Goal: Task Accomplishment & Management: Manage account settings

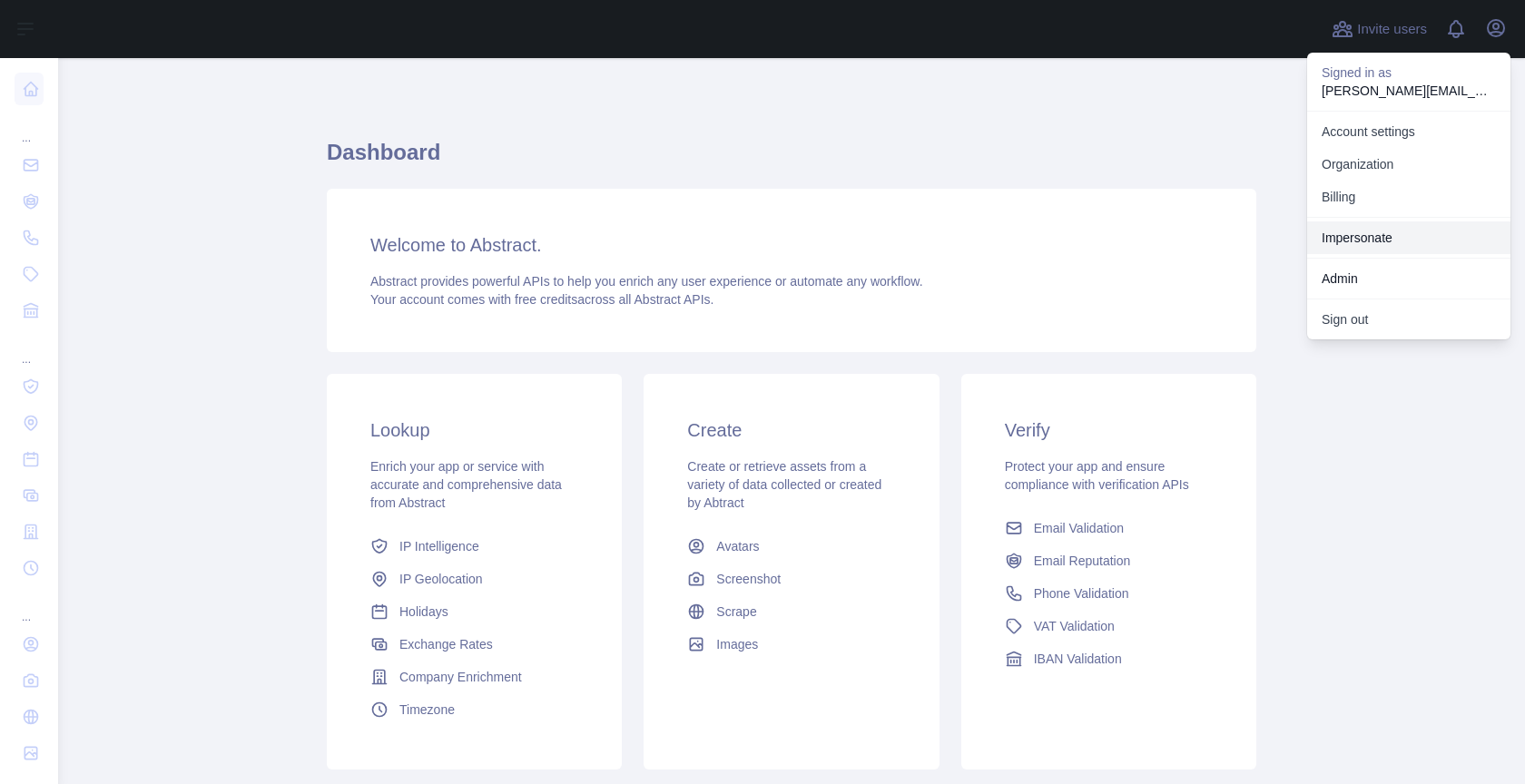
click at [1382, 234] on link "Impersonate" at bounding box center [1409, 238] width 203 height 32
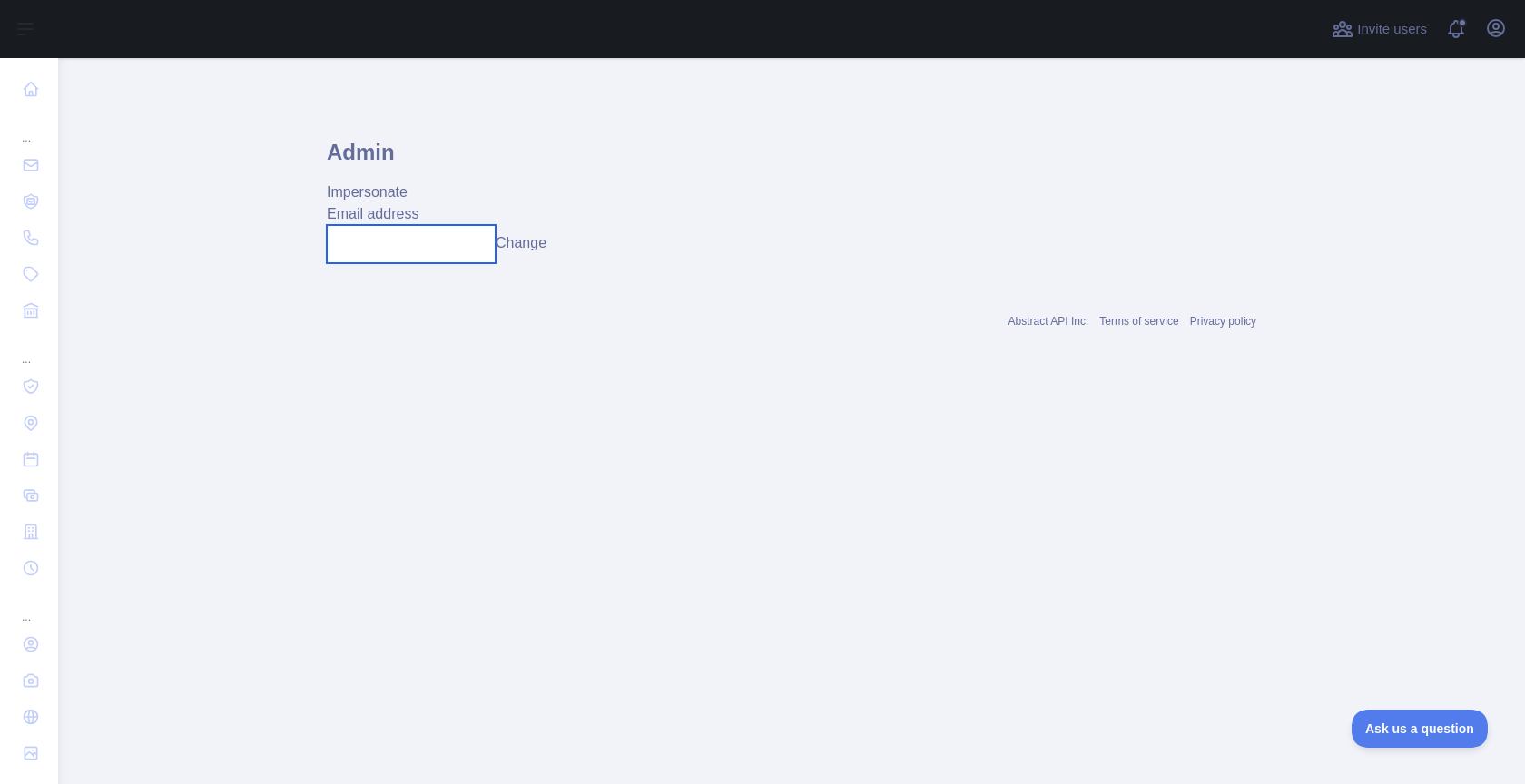
click at [412, 243] on input "text" at bounding box center [411, 243] width 169 height 38
click at [409, 248] on input "**********" at bounding box center [411, 243] width 169 height 38
type input "**********"
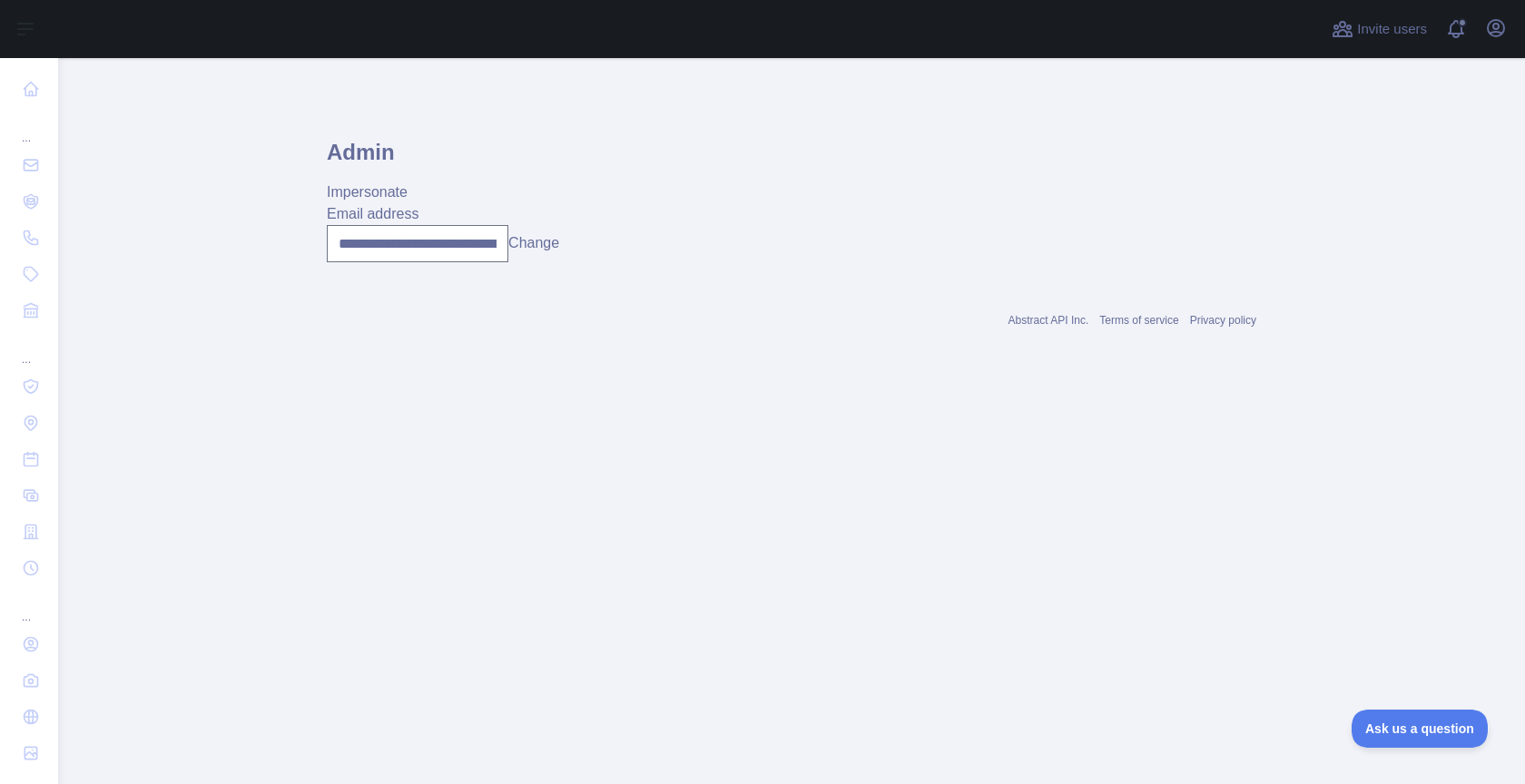
click at [524, 243] on button "Change" at bounding box center [534, 243] width 51 height 22
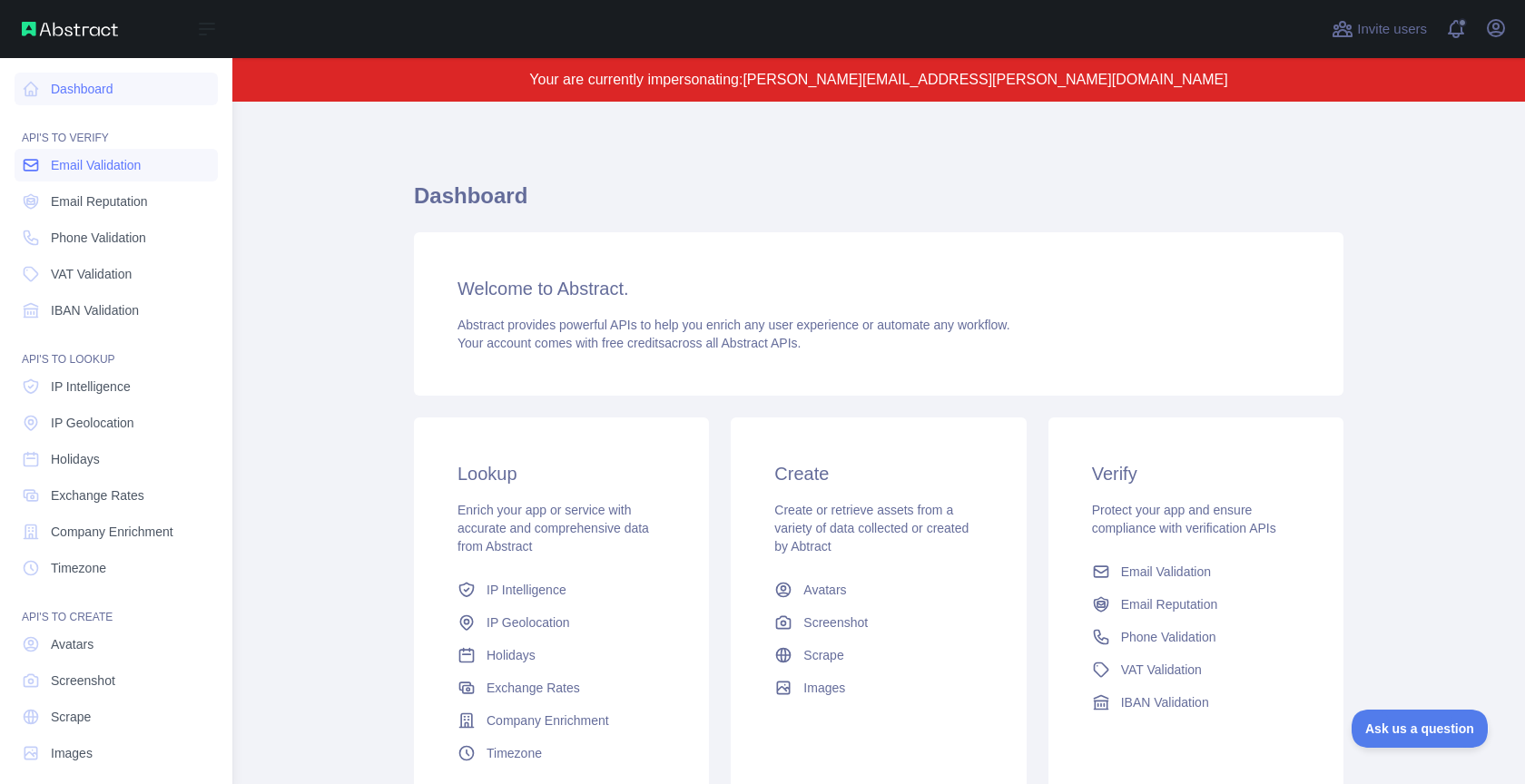
click at [58, 172] on span "Email Validation" at bounding box center [96, 165] width 90 height 19
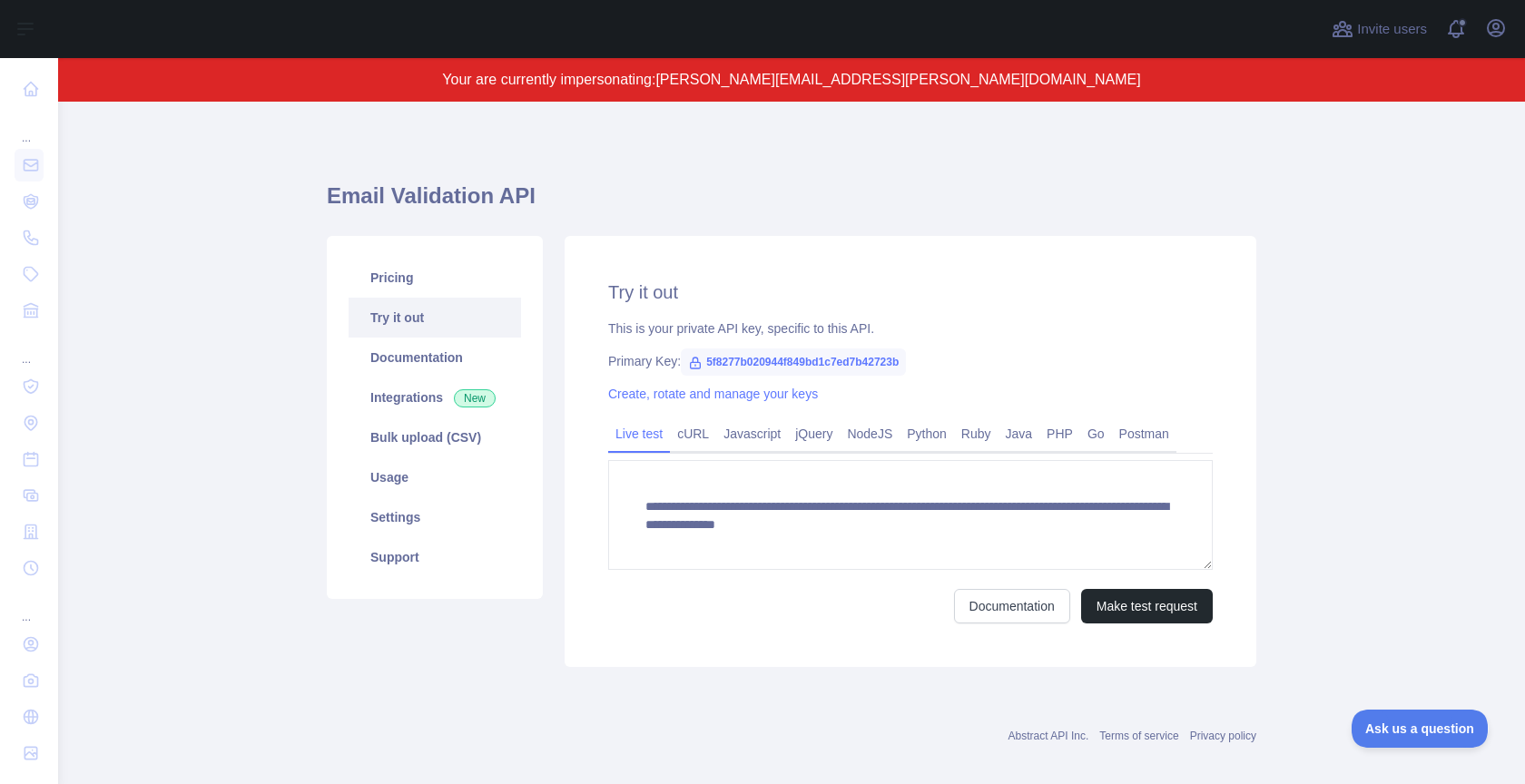
click at [824, 362] on span "5f8277b020944f849bd1c7ed7b42723b" at bounding box center [793, 363] width 225 height 27
copy span "5f8277b020944f849bd1c7ed7b42723b"
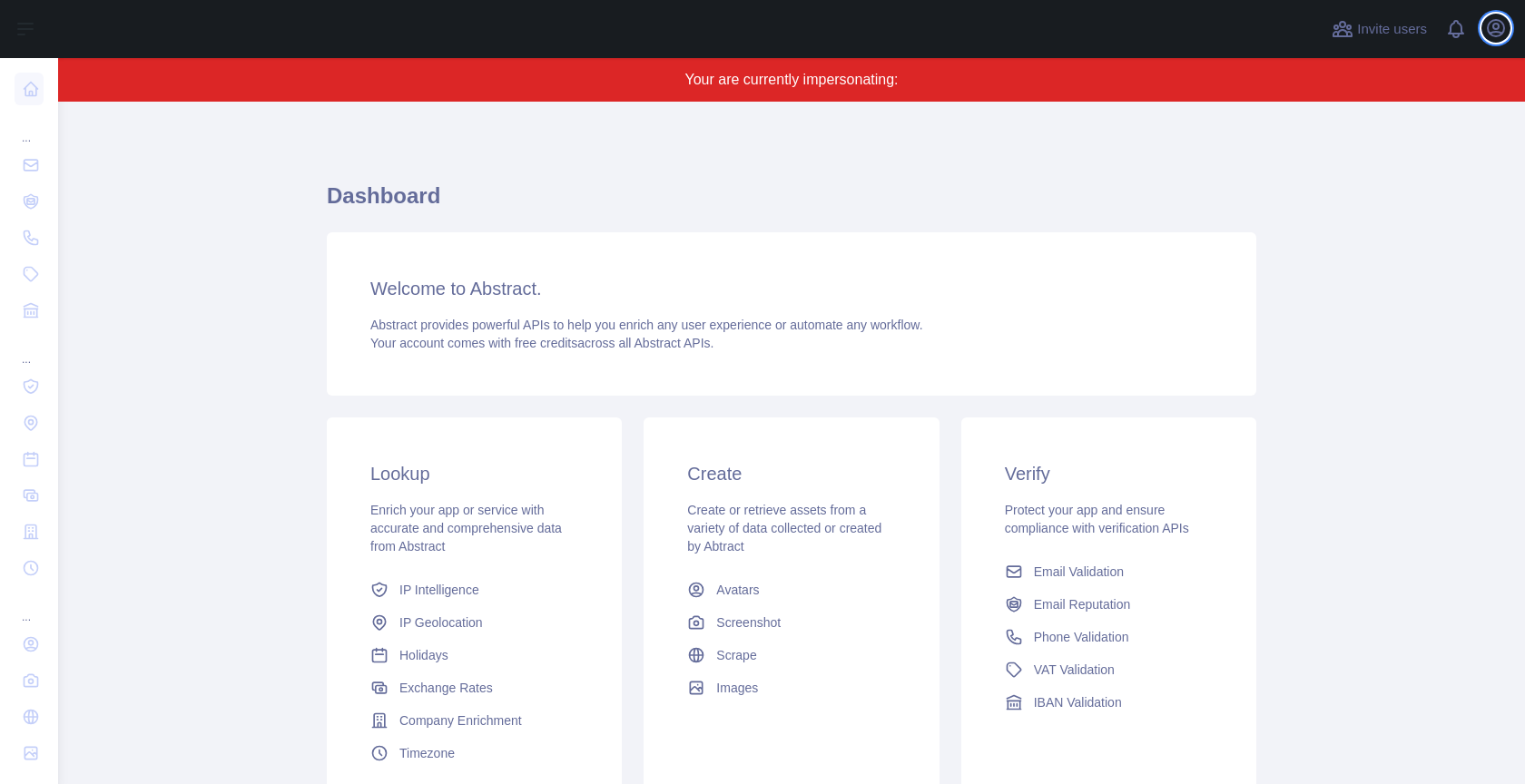
click at [1499, 32] on icon "button" at bounding box center [1496, 27] width 17 height 17
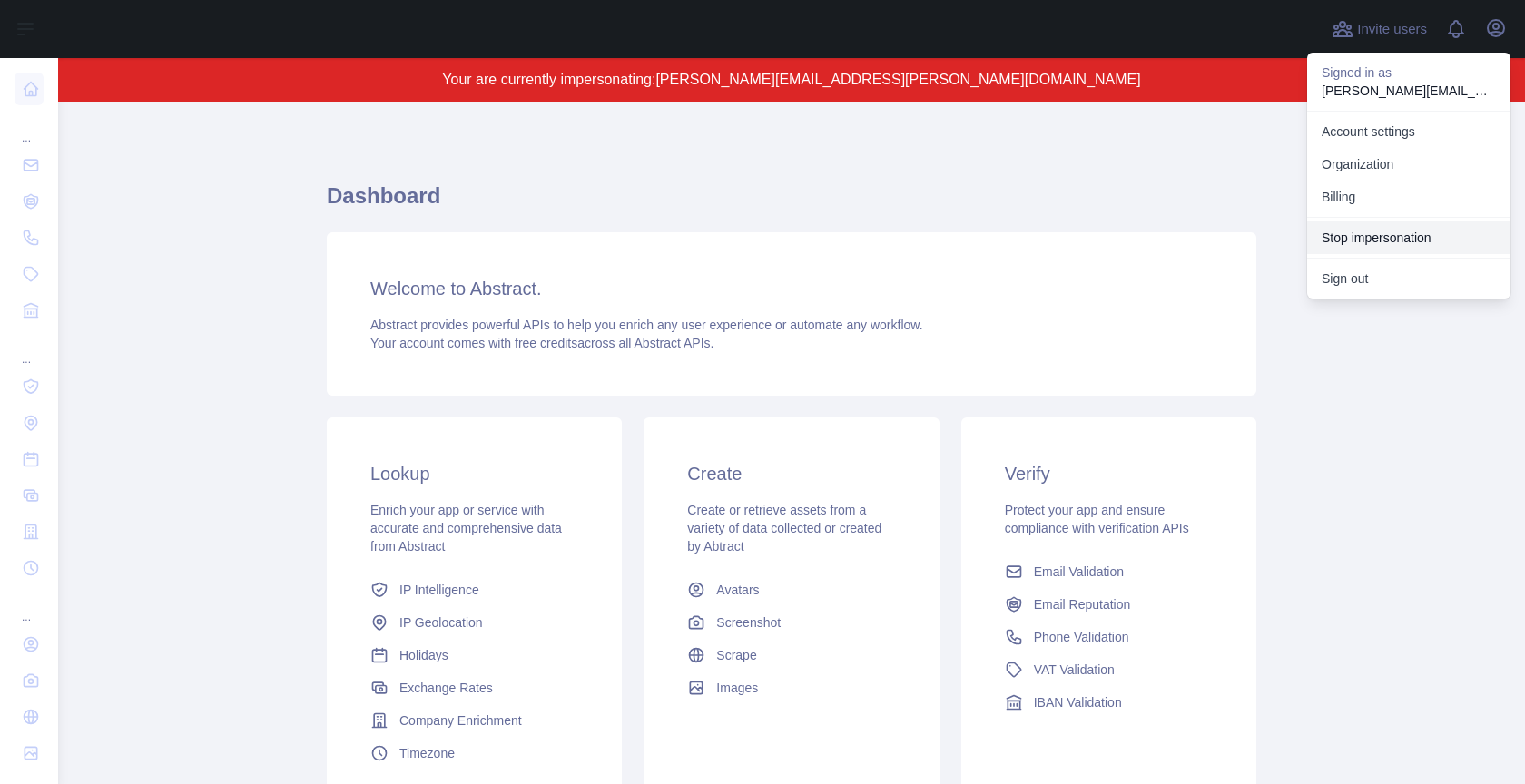
click at [1415, 240] on button "Stop impersonation" at bounding box center [1409, 238] width 203 height 32
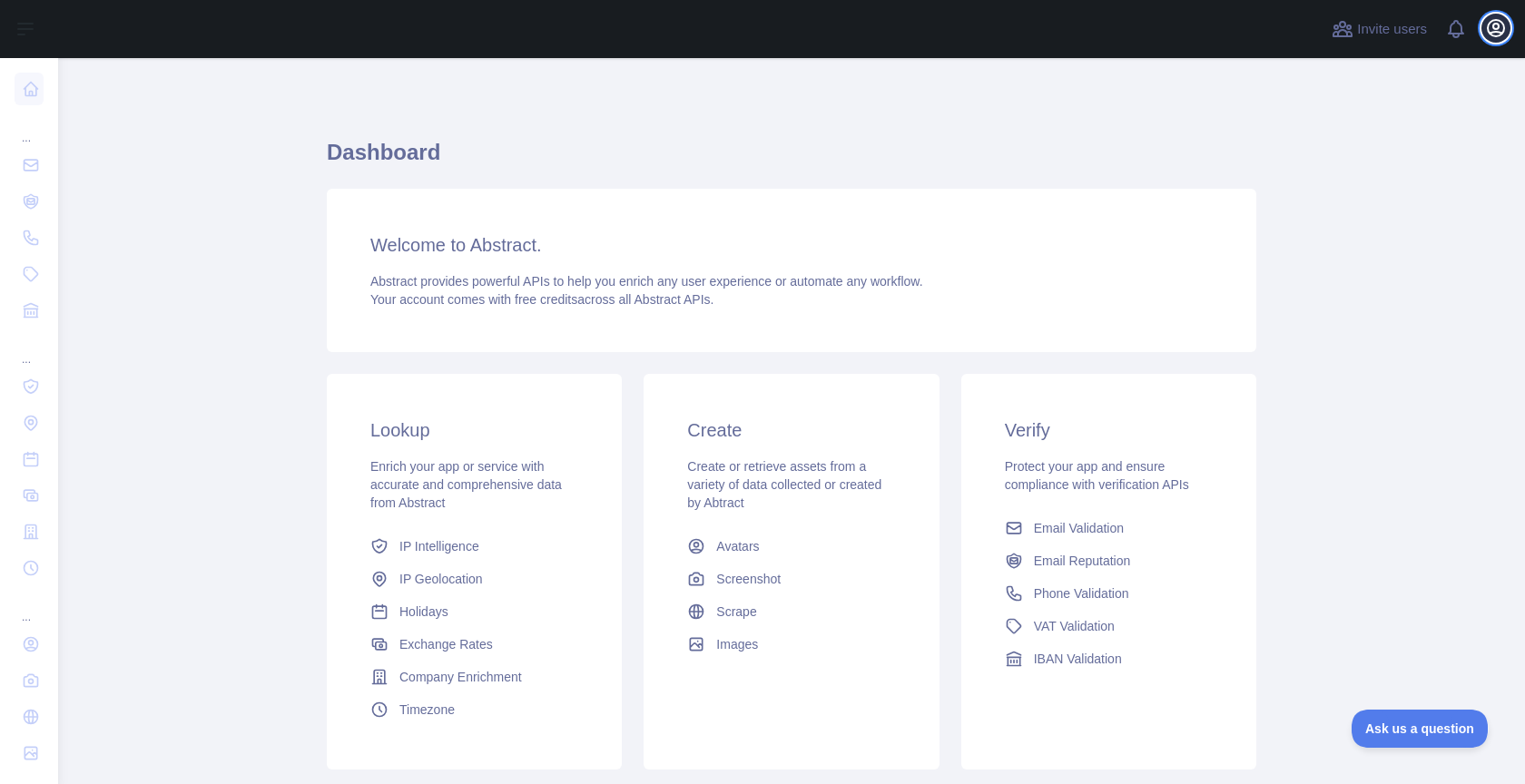
click at [1491, 35] on icon "button" at bounding box center [1496, 28] width 22 height 22
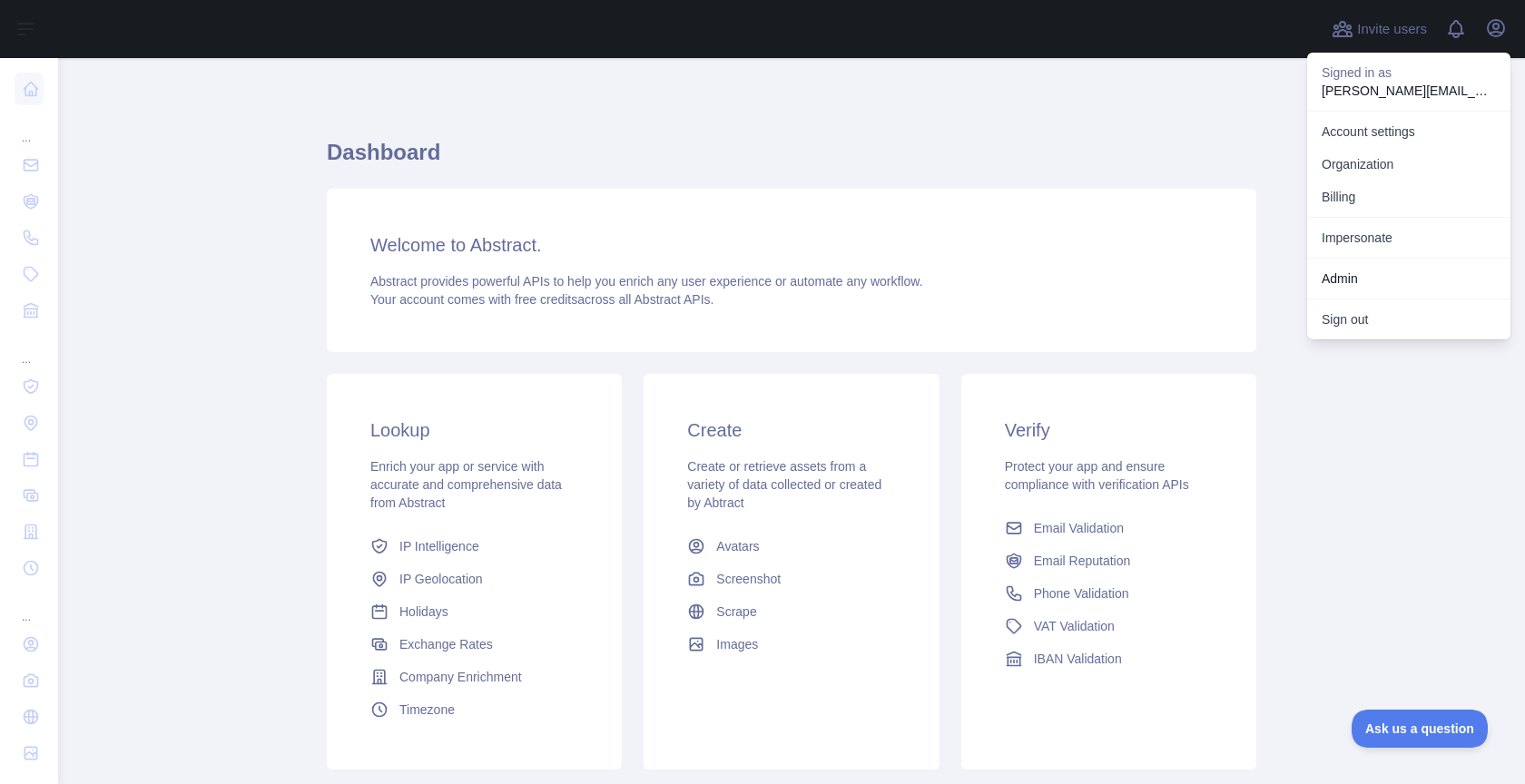
click at [1380, 286] on link "Admin" at bounding box center [1409, 278] width 203 height 32
